Goal: Task Accomplishment & Management: Manage account settings

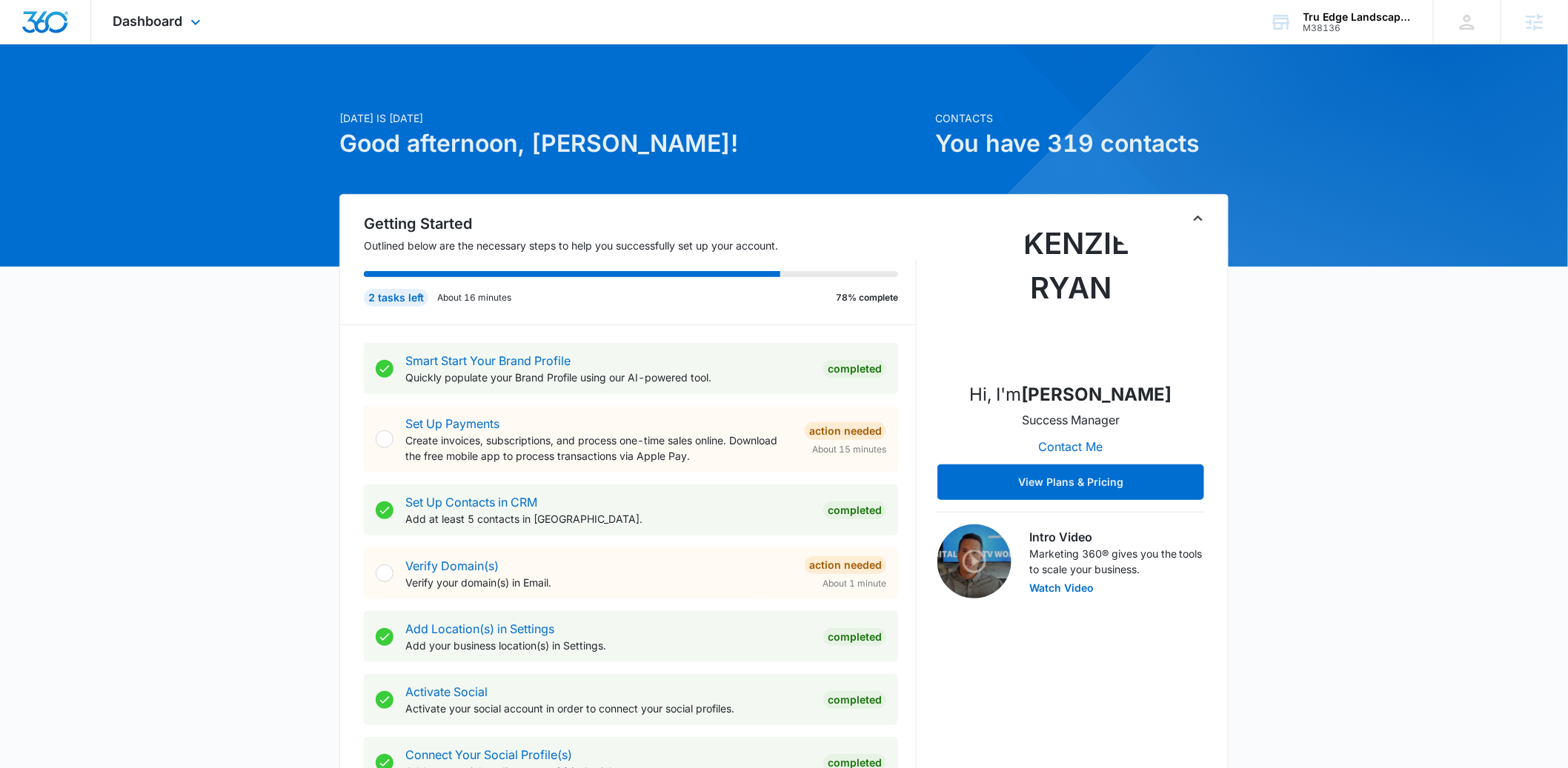
click at [145, 35] on div "Dashboard Apps Reputation Websites Forms CRM Email Social Payments POS Content …" at bounding box center [159, 22] width 135 height 44
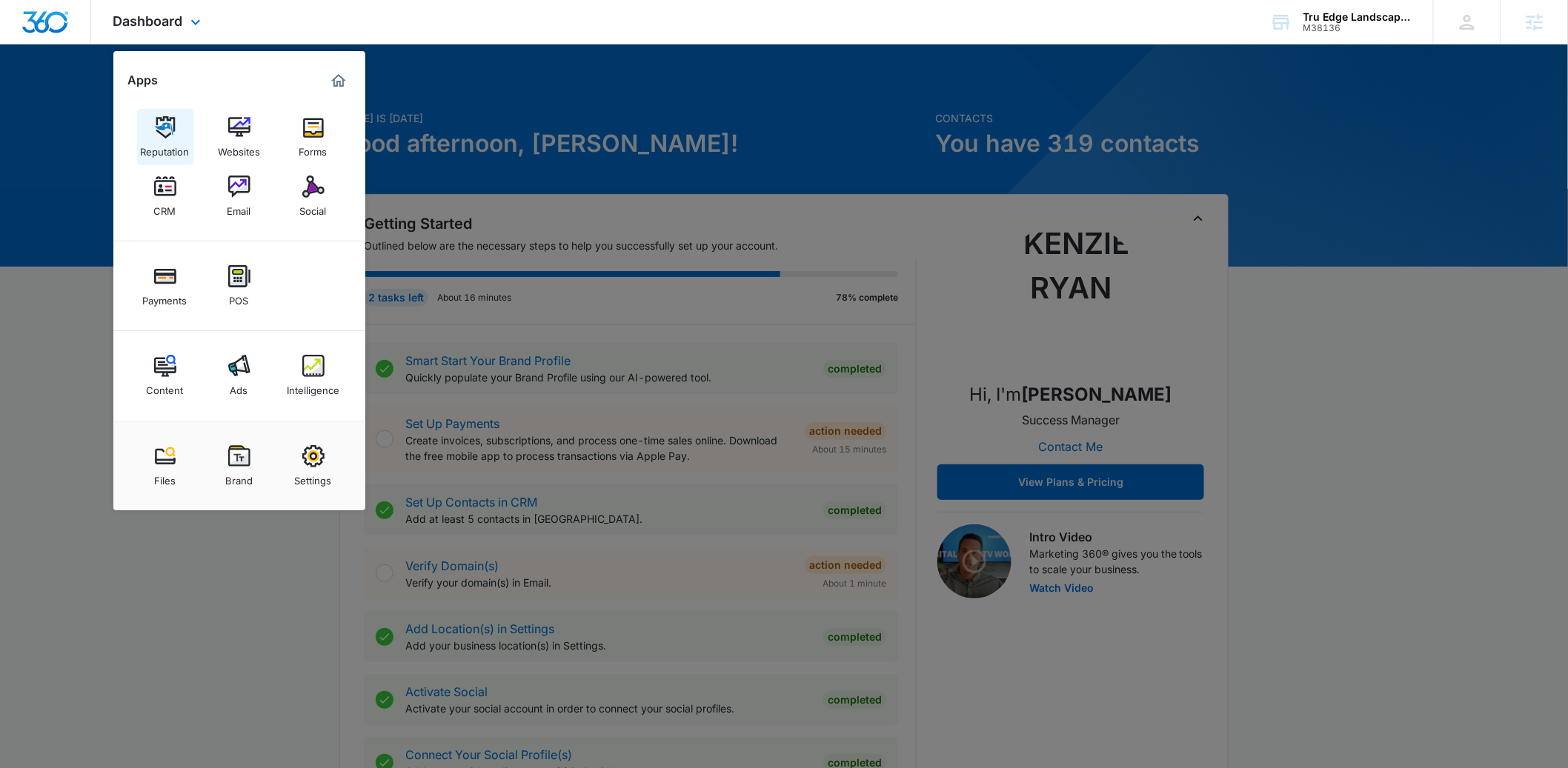
click at [156, 144] on div "Reputation" at bounding box center [166, 148] width 49 height 19
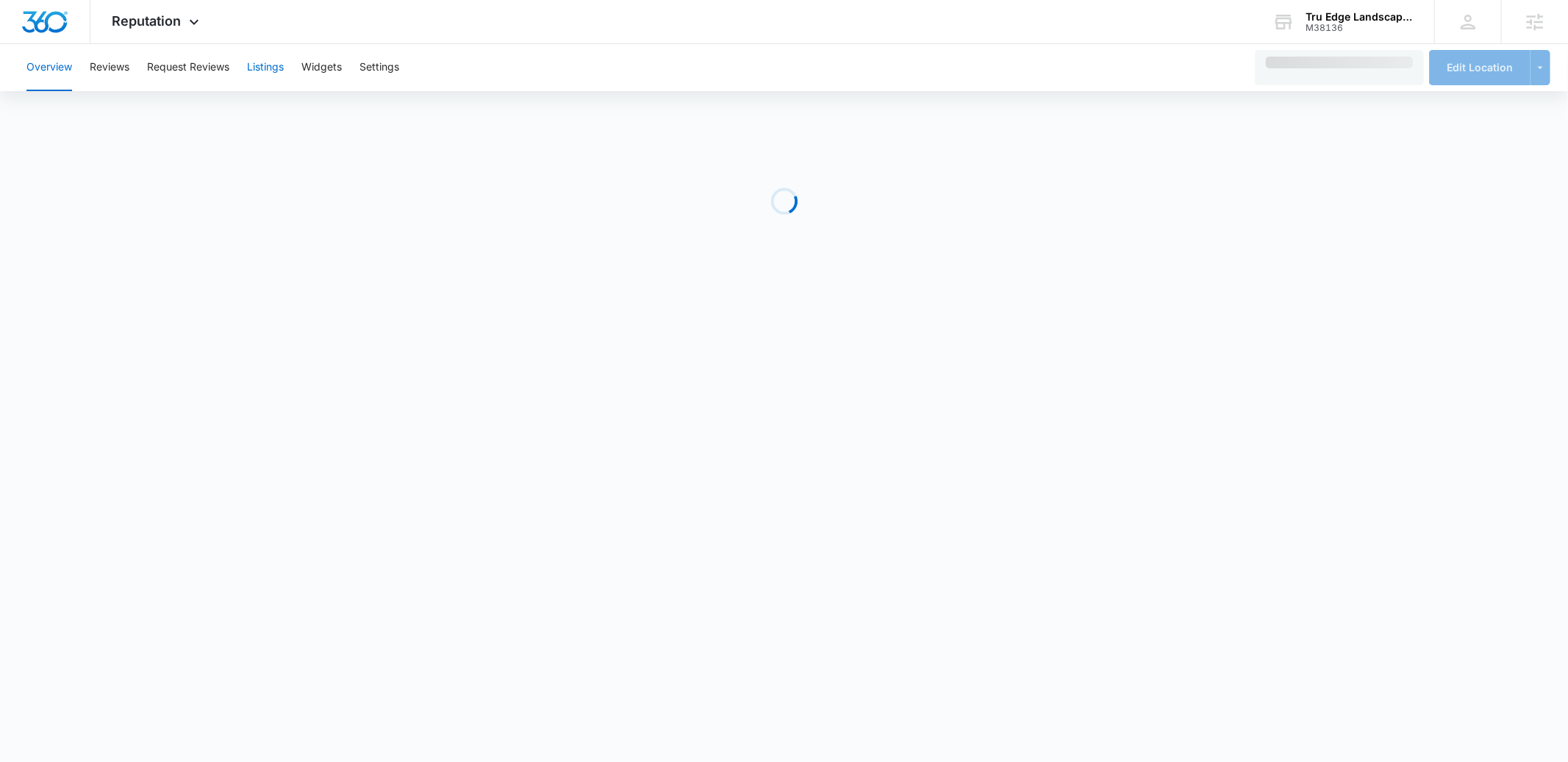
click at [262, 77] on button "Listings" at bounding box center [266, 68] width 37 height 47
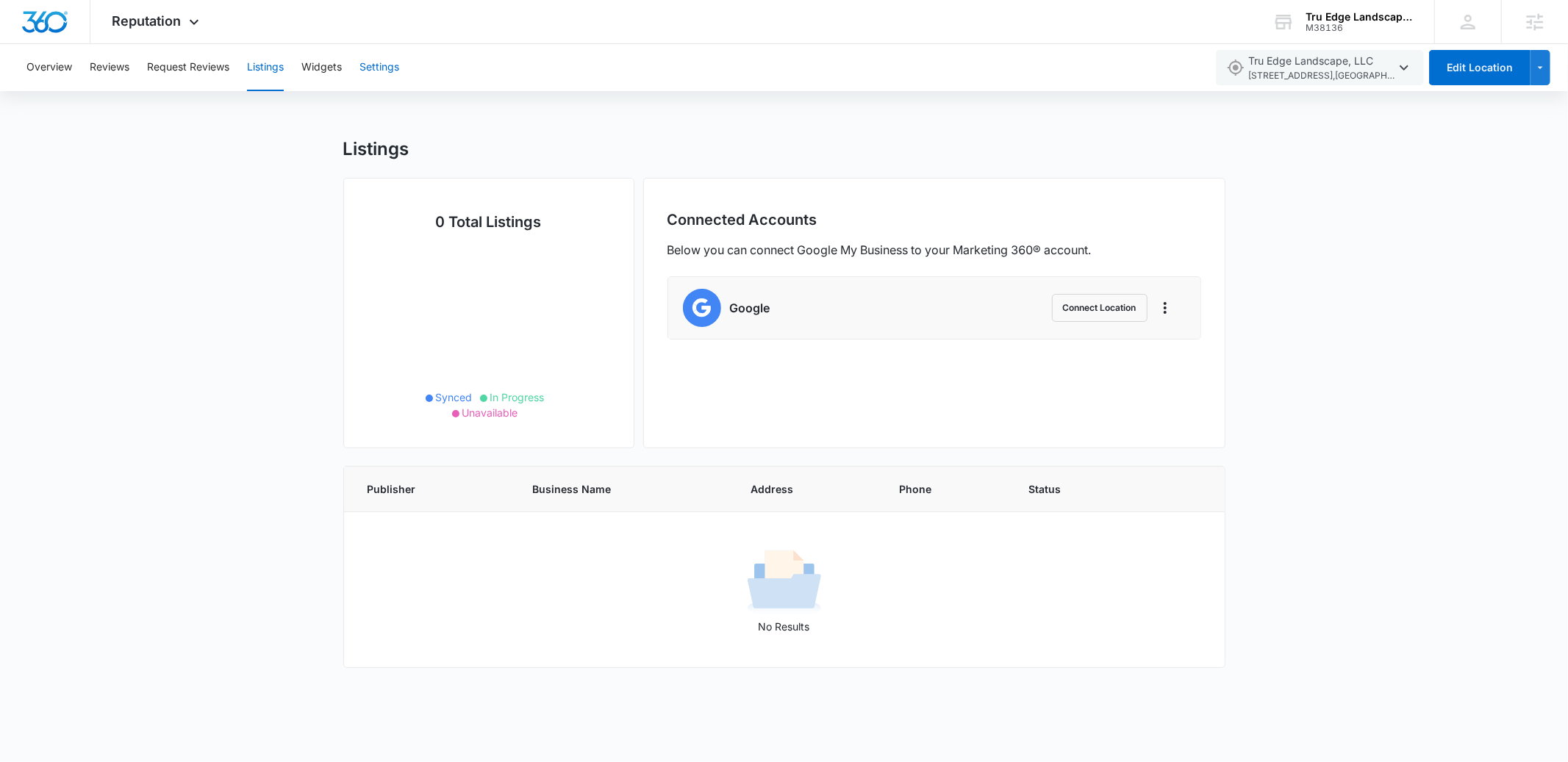
click at [384, 60] on button "Settings" at bounding box center [379, 68] width 39 height 47
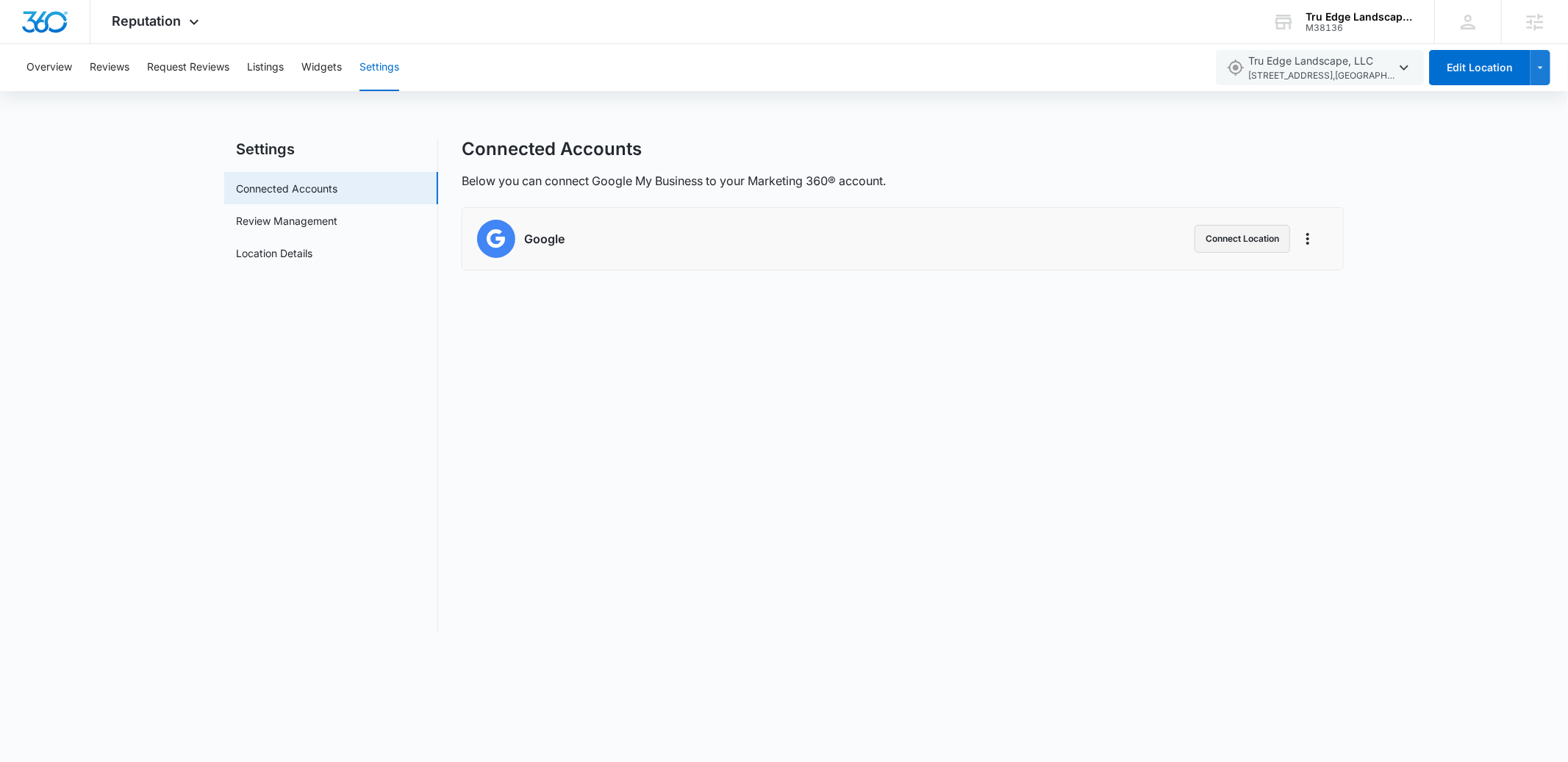
click at [1255, 236] on button "Connect Location" at bounding box center [1242, 238] width 96 height 28
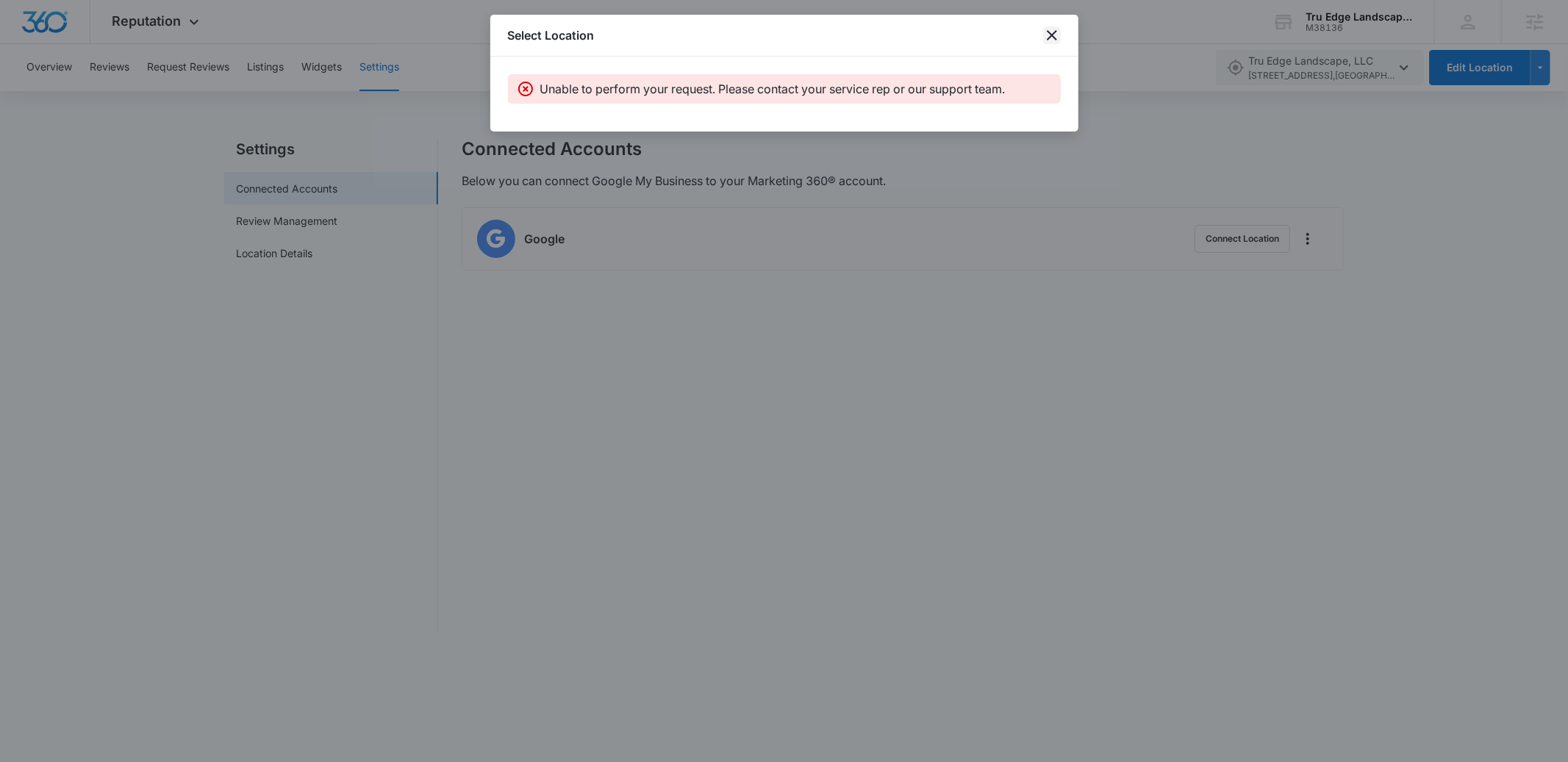
drag, startPoint x: 1058, startPoint y: 27, endPoint x: 1058, endPoint y: 36, distance: 9.0
click at [1058, 27] on icon "close" at bounding box center [1051, 35] width 18 height 18
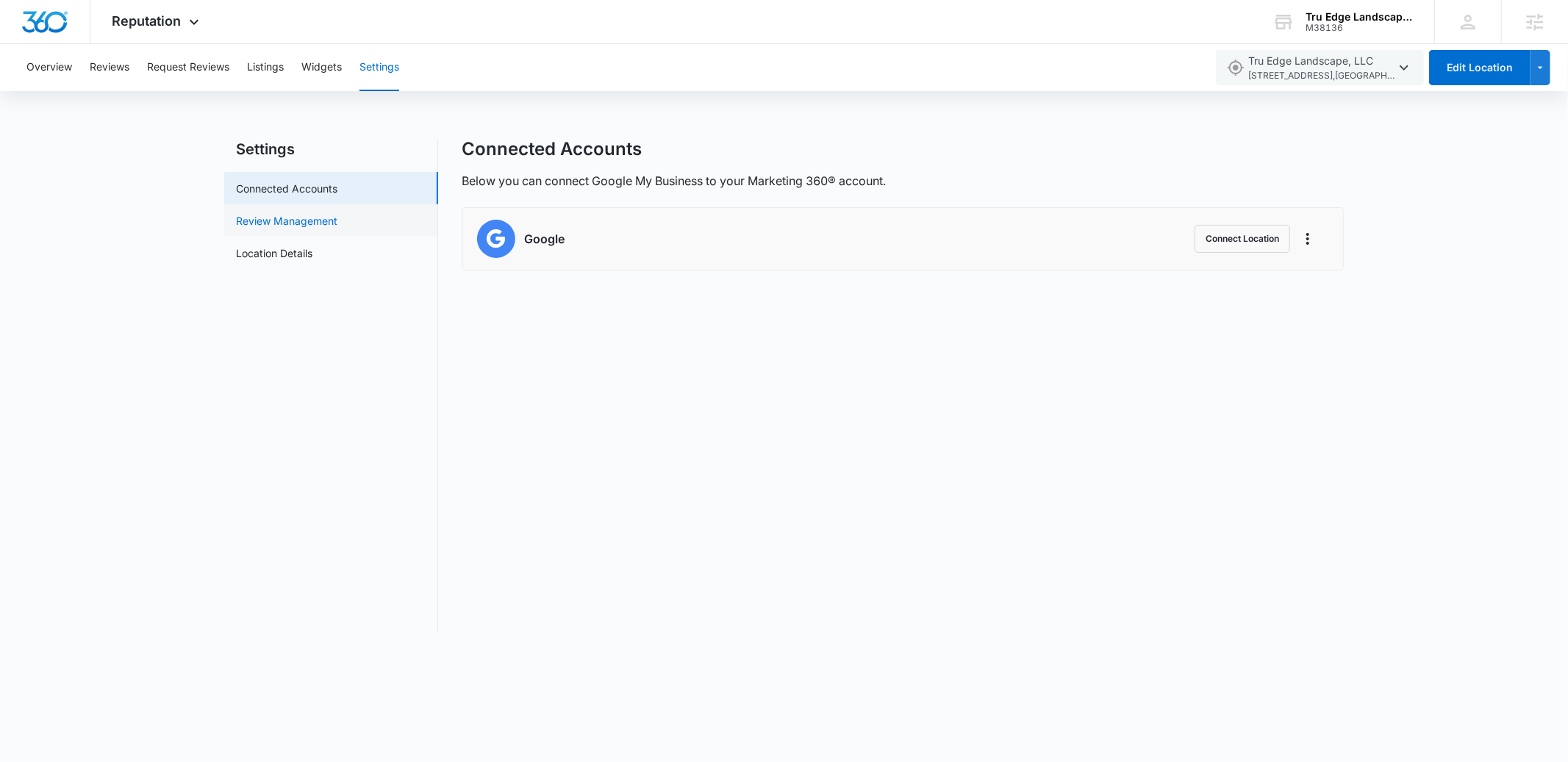
click at [335, 213] on link "Review Management" at bounding box center [287, 220] width 101 height 15
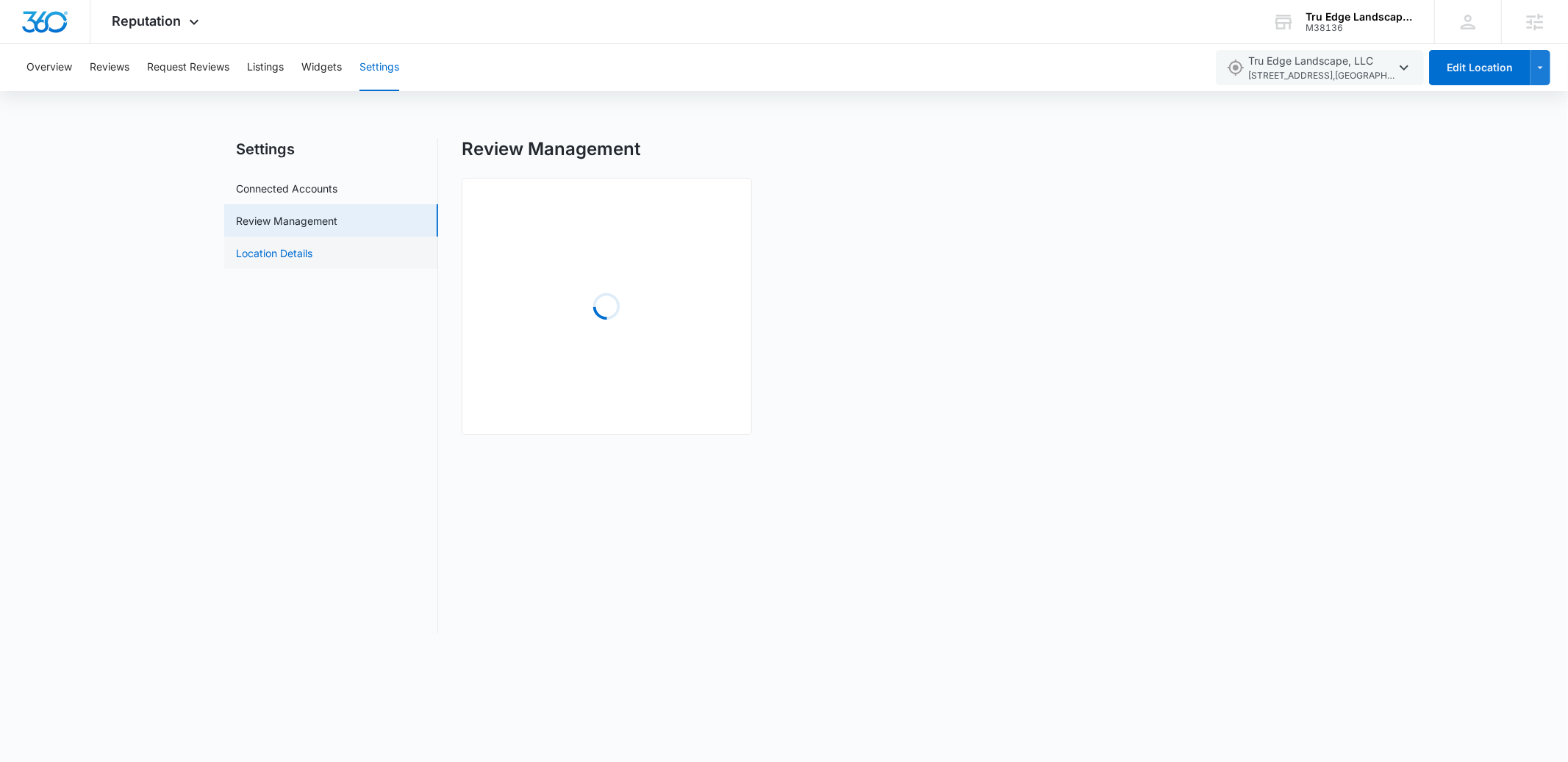
click at [311, 249] on link "Location Details" at bounding box center [274, 253] width 76 height 15
click at [261, 68] on button "Listings" at bounding box center [266, 68] width 37 height 47
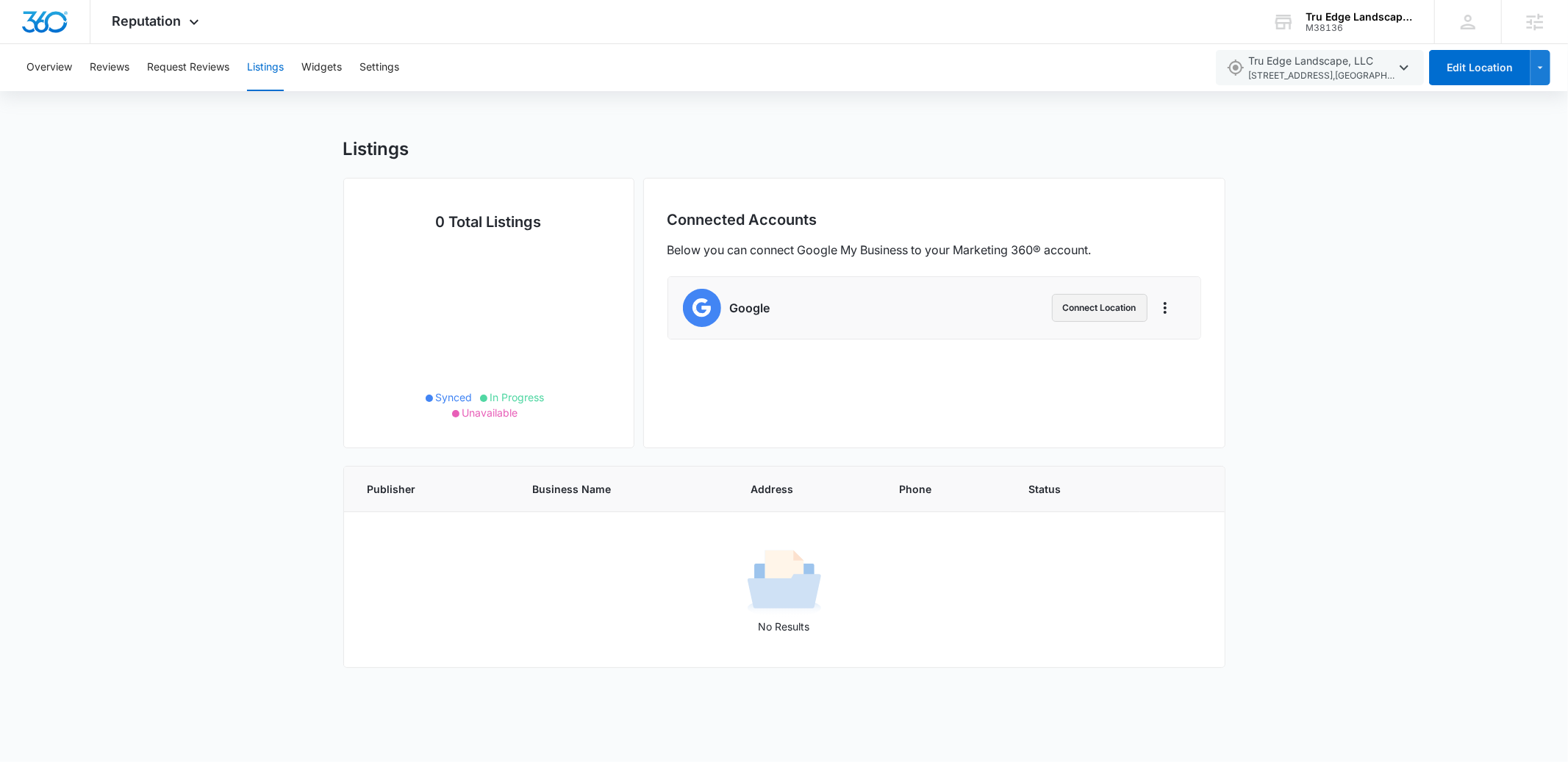
click at [1057, 294] on button "Connect Location" at bounding box center [1100, 308] width 96 height 28
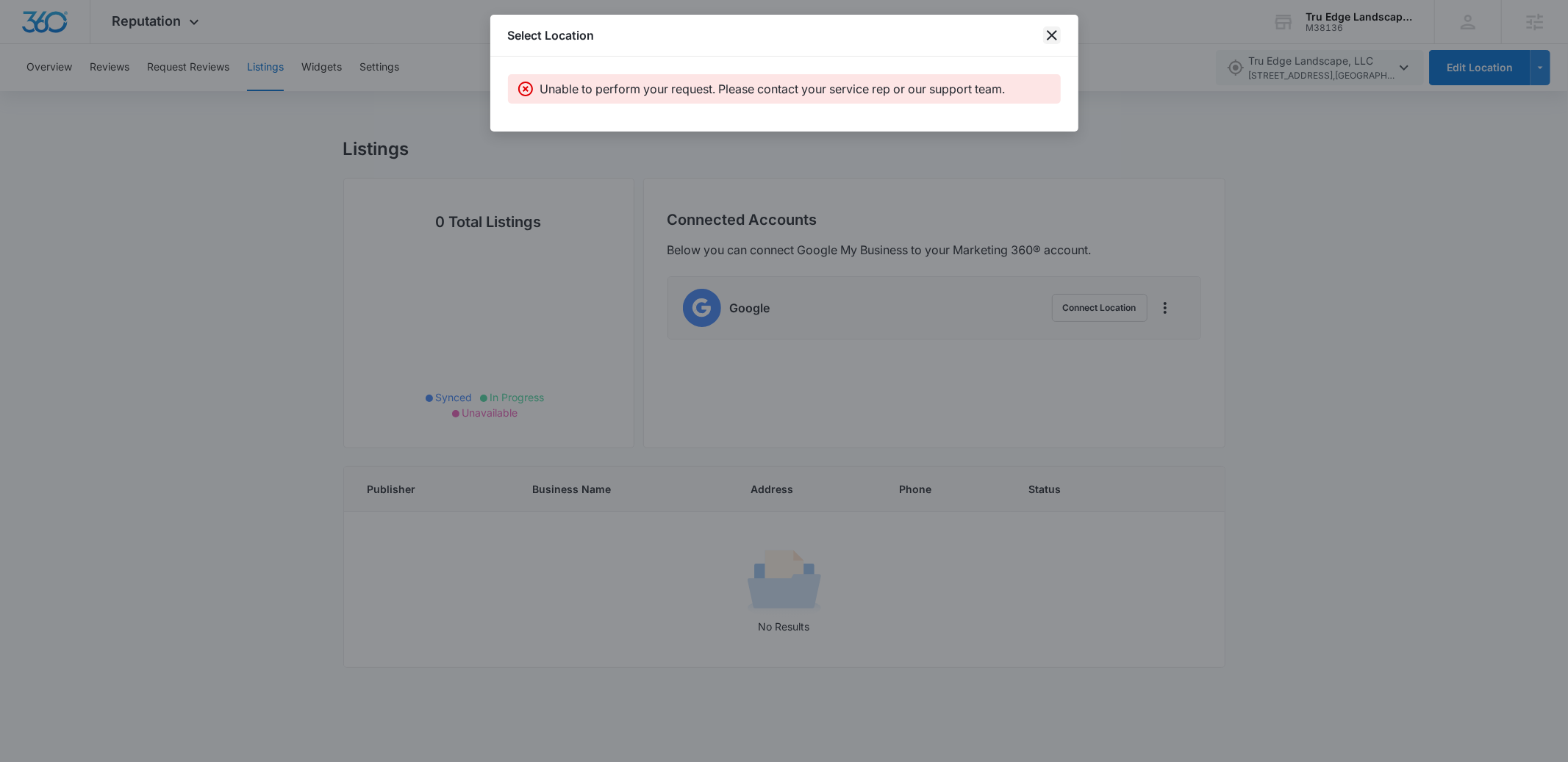
click at [1053, 33] on icon "close" at bounding box center [1052, 35] width 10 height 10
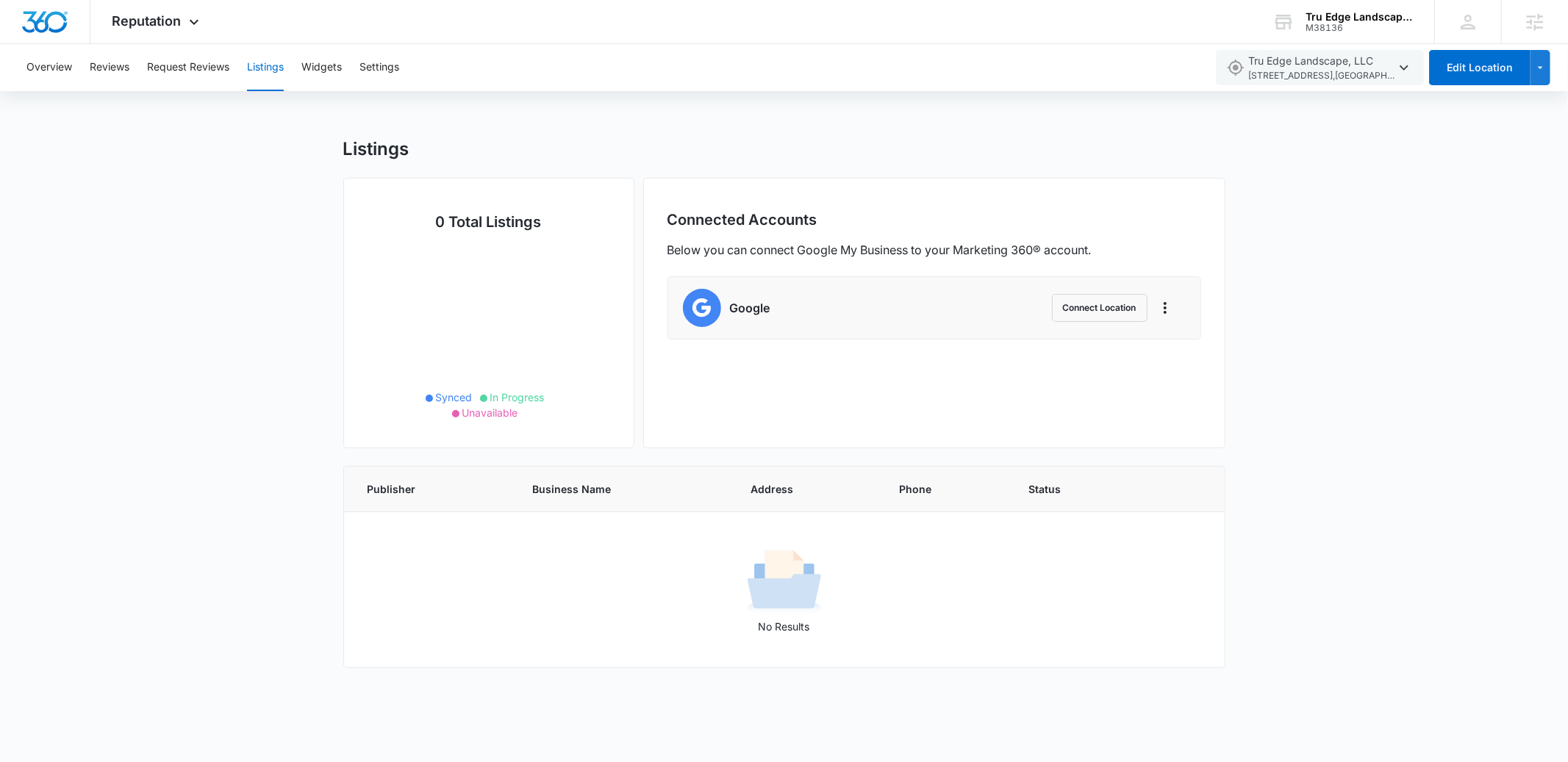
click at [848, 340] on div "Connected Accounts Below you can connect Google My Business to your Marketing 3…" at bounding box center [934, 313] width 582 height 271
click at [1323, 312] on div "Listings 0 Total Listings Synced In Progress Unavailable Connected Accounts Bel…" at bounding box center [784, 412] width 1568 height 547
click at [1355, 75] on span "385 Shippensburg Road , Newville , PA" at bounding box center [1321, 75] width 147 height 14
click at [1503, 174] on div "Listings 0 Total Listings Synced In Progress Unavailable Connected Accounts Bel…" at bounding box center [784, 412] width 1568 height 547
click at [1168, 308] on icon "Actions" at bounding box center [1165, 308] width 18 height 18
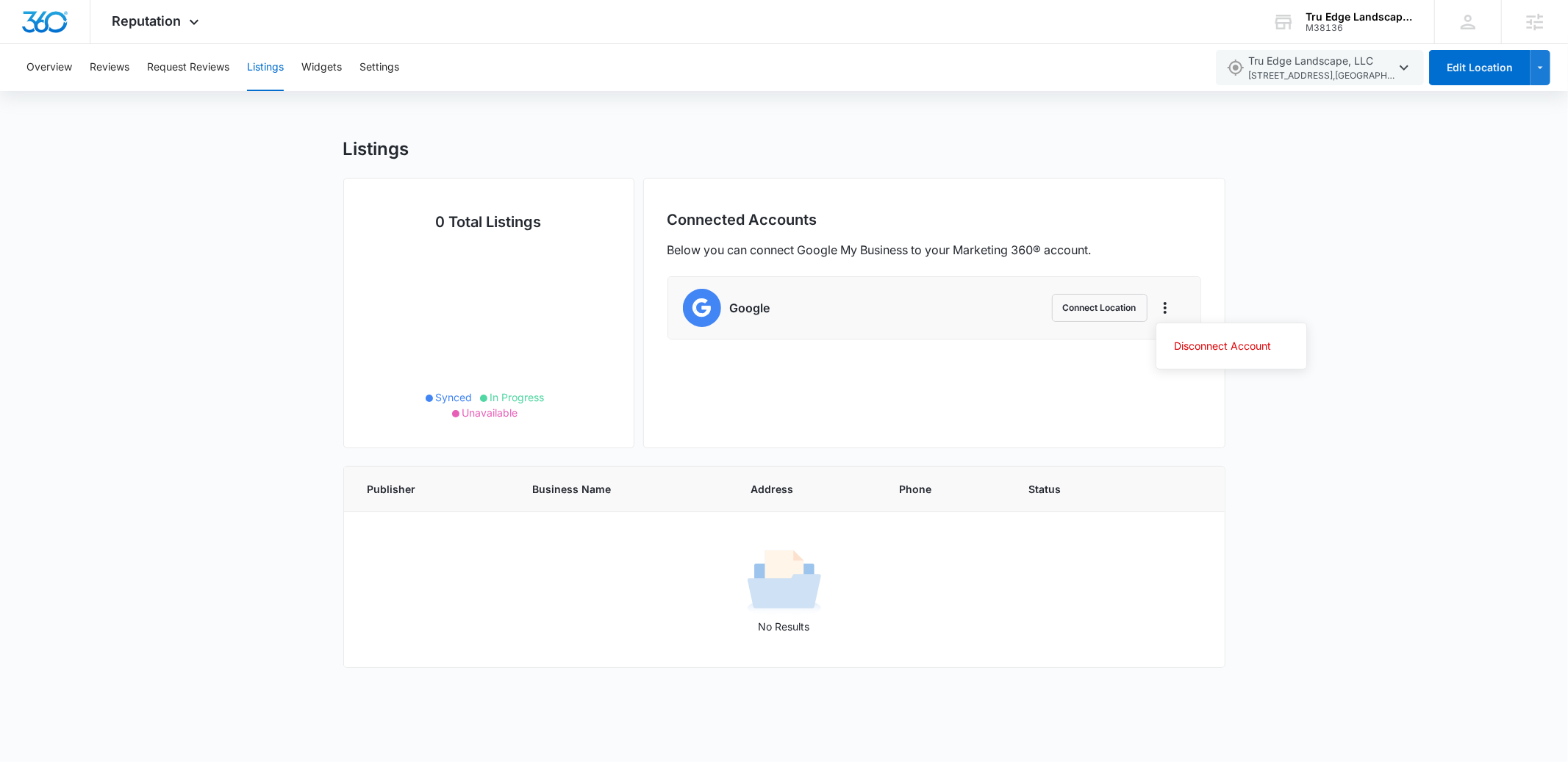
click at [1293, 290] on div "Listings 0 Total Listings Synced In Progress Unavailable Connected Accounts Bel…" at bounding box center [784, 412] width 1568 height 547
click at [1111, 314] on button "Connect Location" at bounding box center [1100, 308] width 96 height 28
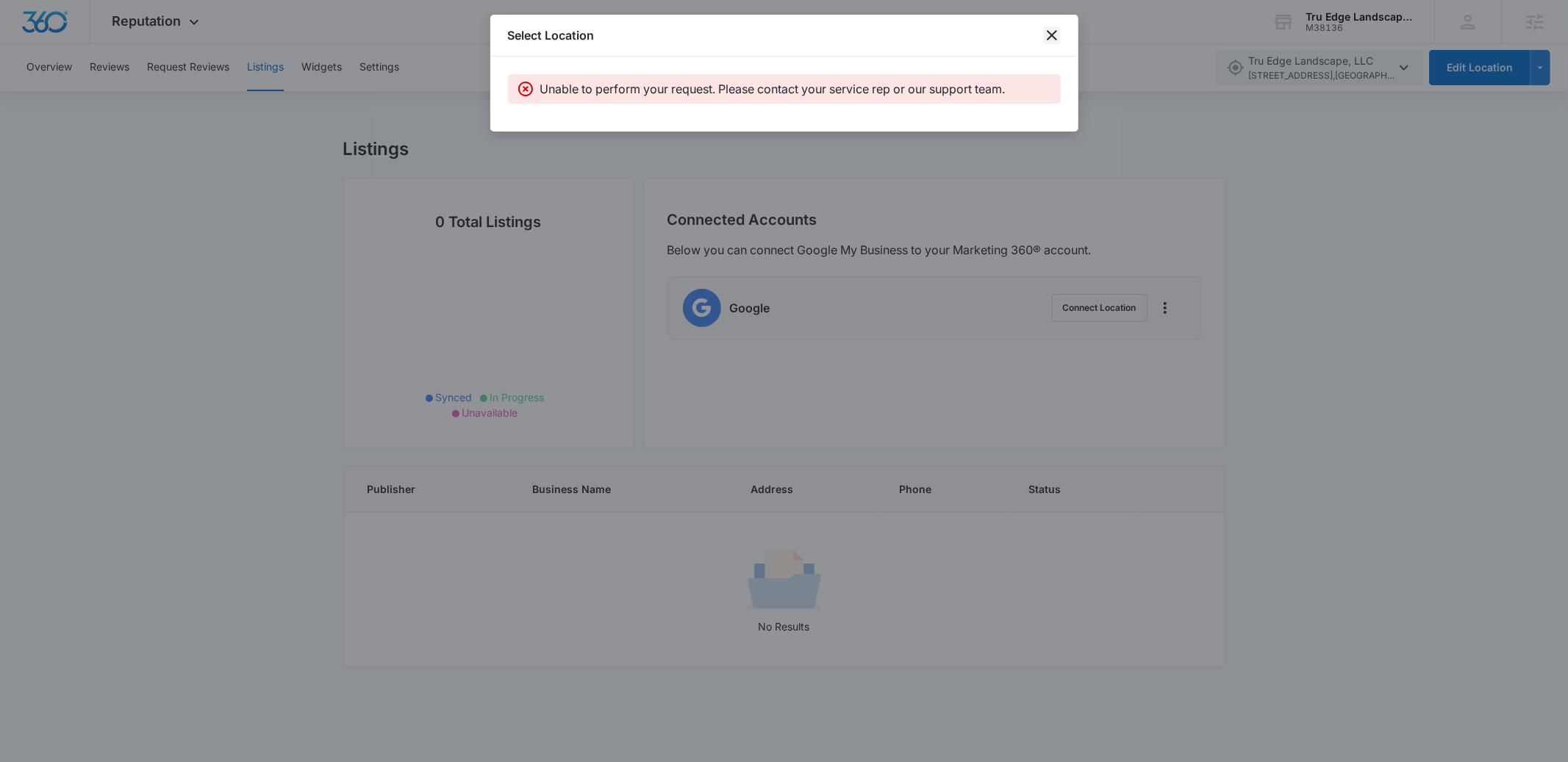
click at [1043, 35] on icon "close" at bounding box center [1051, 35] width 18 height 18
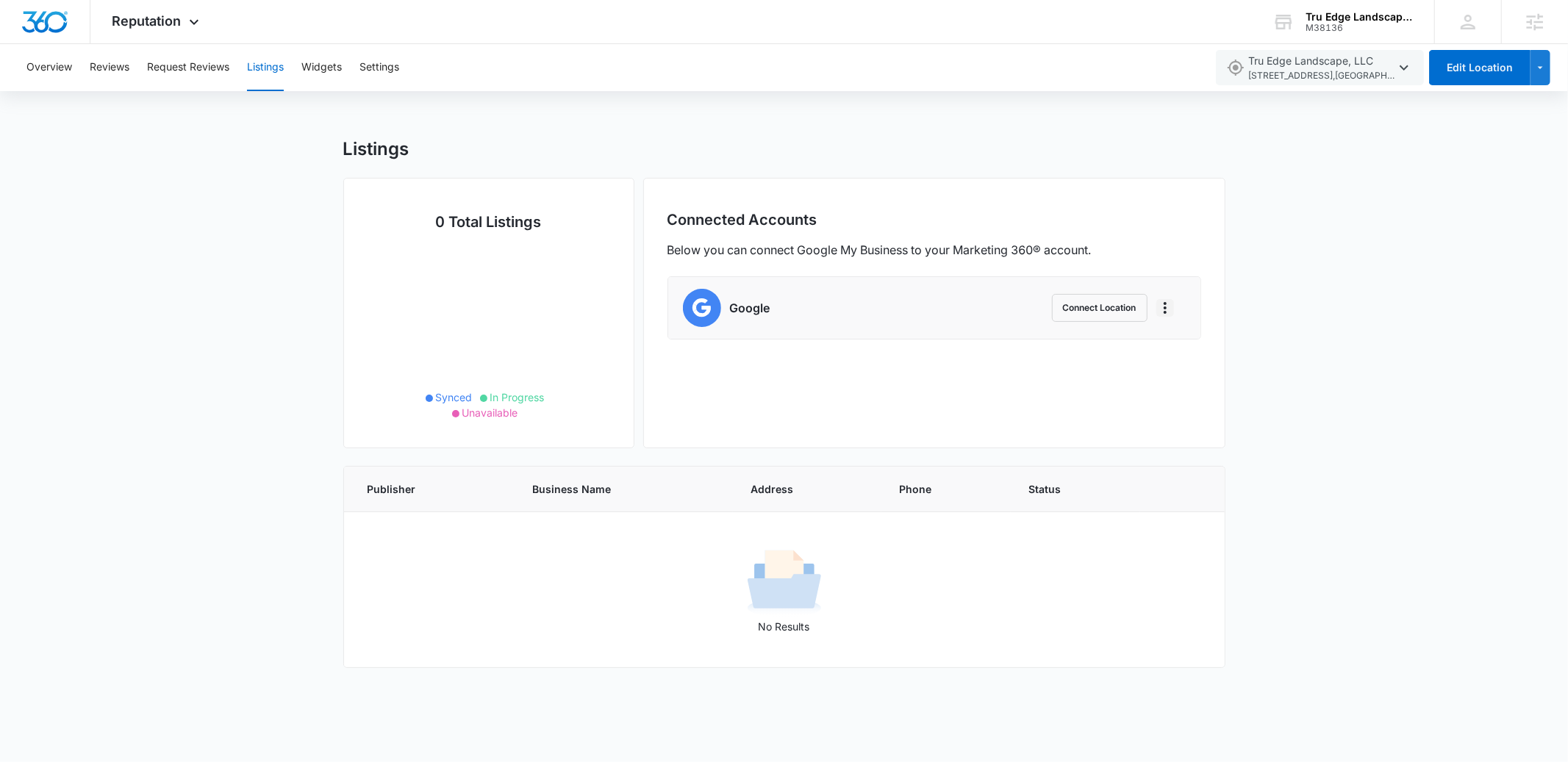
click at [1165, 312] on icon "Actions" at bounding box center [1165, 308] width 3 height 12
click at [1204, 343] on div "Disconnect Account" at bounding box center [1223, 346] width 97 height 10
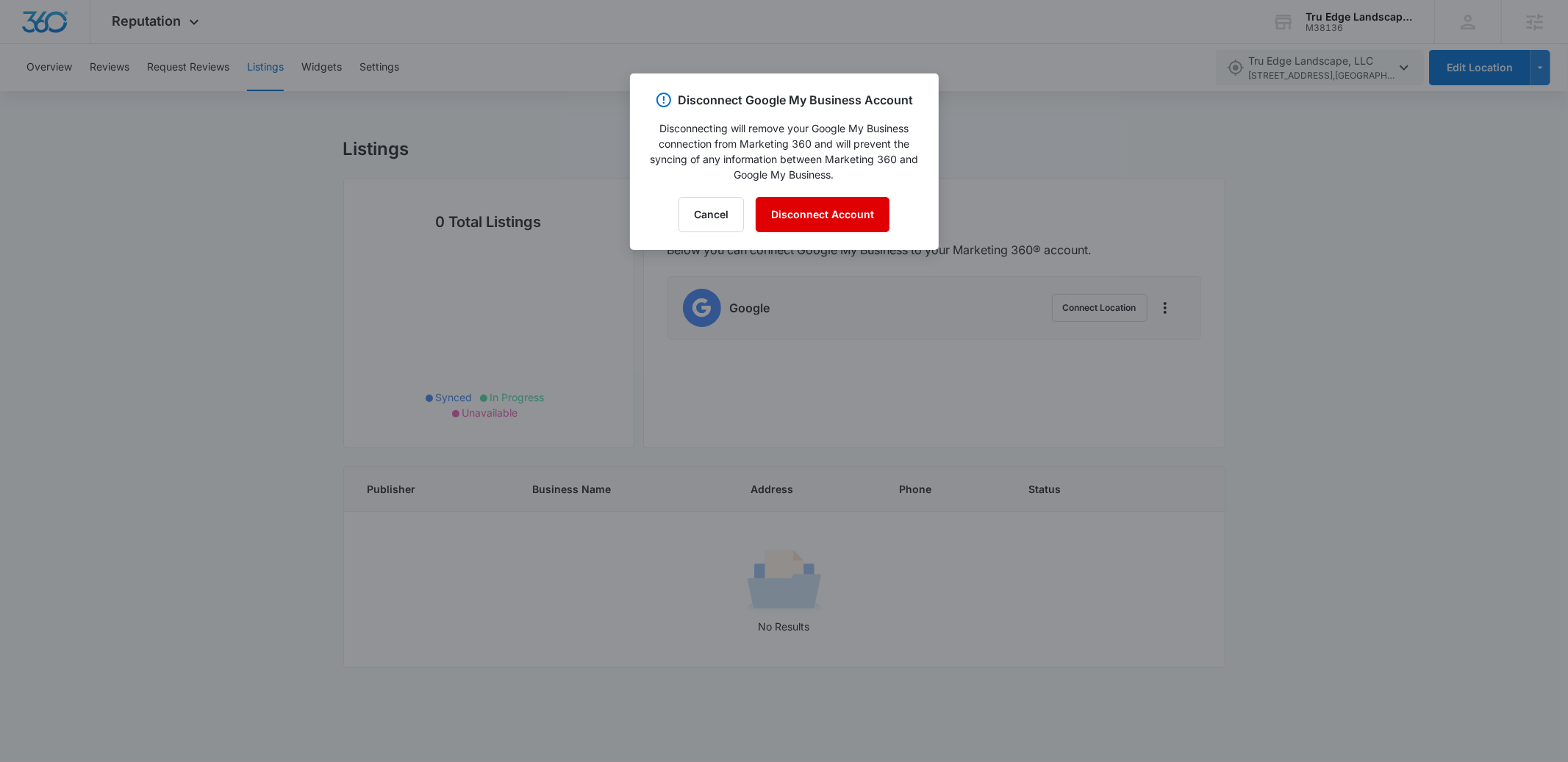
click at [863, 215] on button "Disconnect Account" at bounding box center [823, 215] width 134 height 35
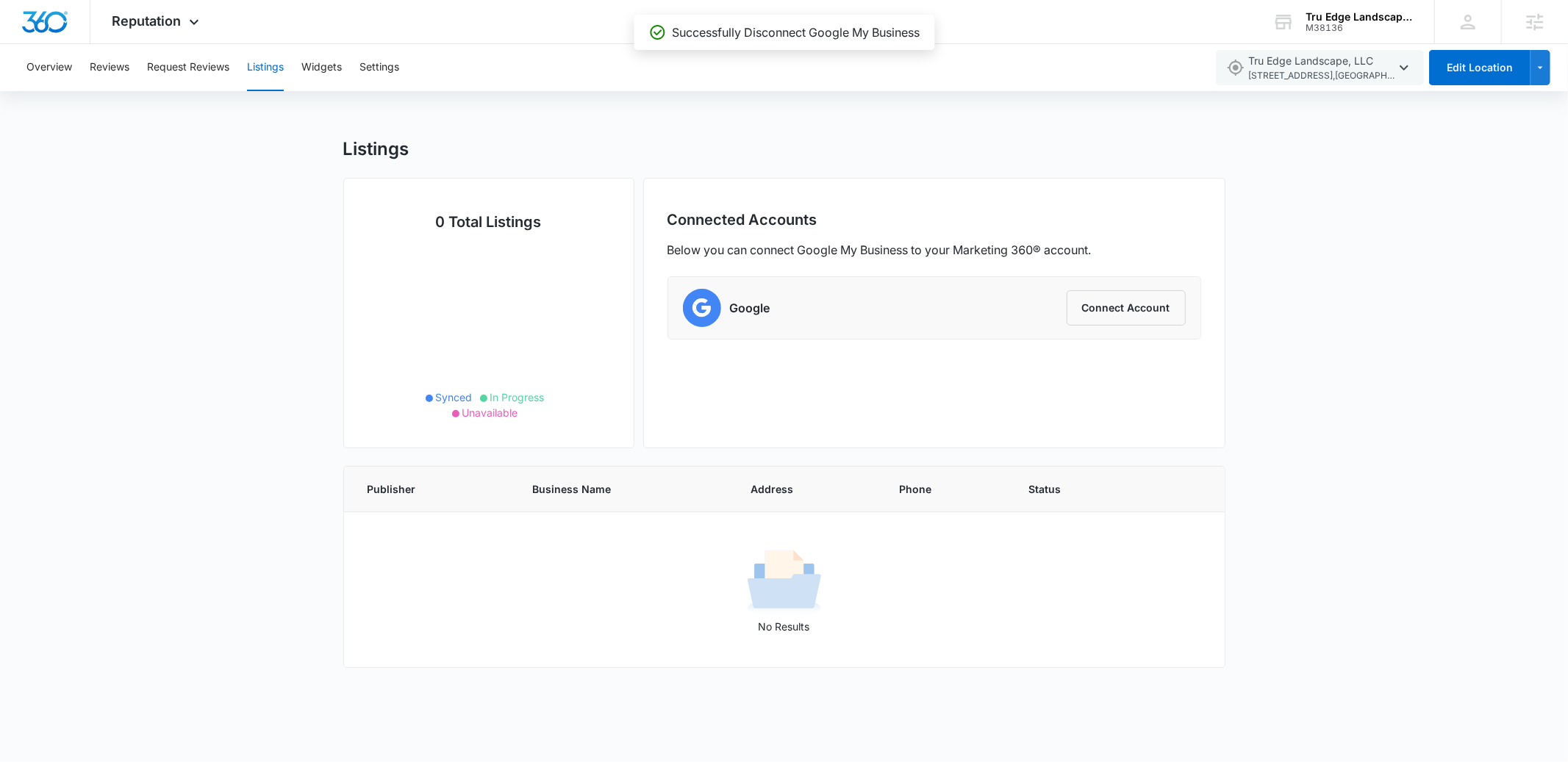
click at [1276, 385] on div "Listings 0 Total Listings Synced In Progress Unavailable Connected Accounts Bel…" at bounding box center [784, 412] width 1568 height 547
click at [1124, 300] on button "Connect Account" at bounding box center [1126, 308] width 119 height 35
click at [1160, 314] on button "Connect Account" at bounding box center [1126, 308] width 119 height 35
click at [183, 34] on div "Reputation Apps Reputation Websites Forms CRM Email Social Payments POS Content…" at bounding box center [158, 22] width 134 height 44
